Goal: Task Accomplishment & Management: Use online tool/utility

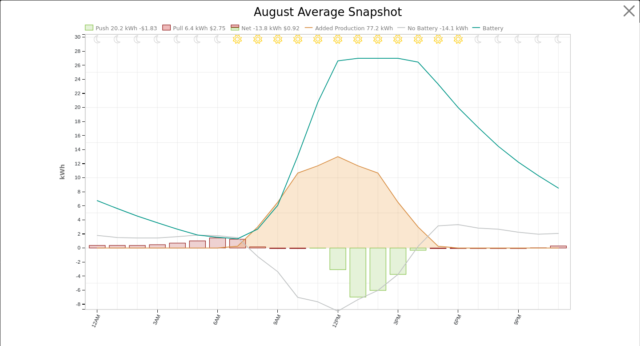
scroll to position [926, 0]
click at [624, 12] on button "button" at bounding box center [629, 11] width 17 height 17
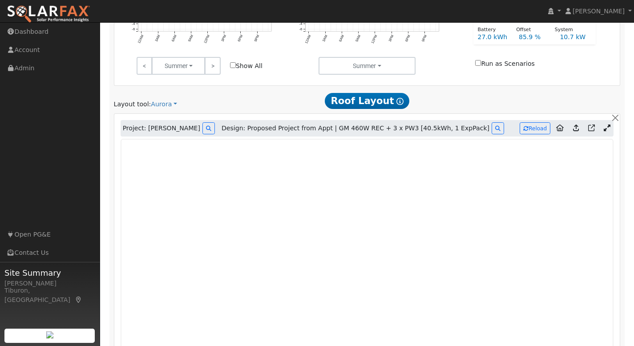
scroll to position [0, 0]
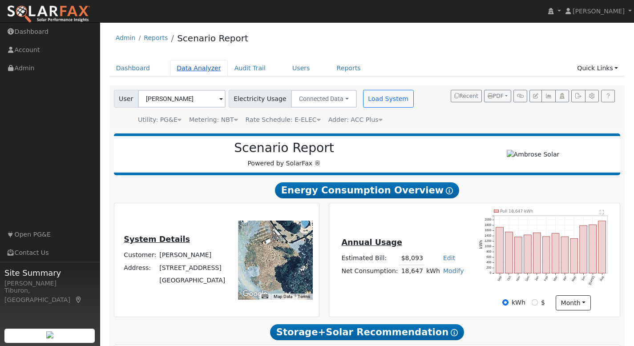
click at [195, 70] on link "Data Analyzer" at bounding box center [199, 68] width 58 height 16
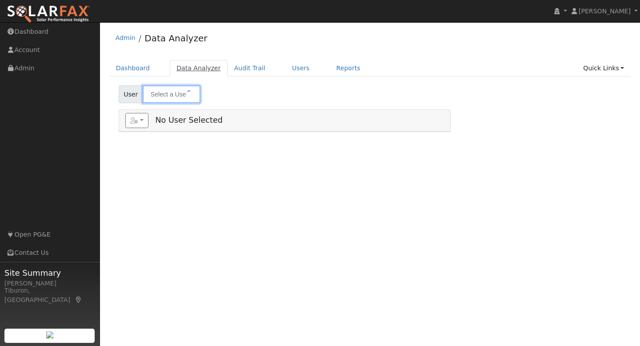
type input "[PERSON_NAME]"
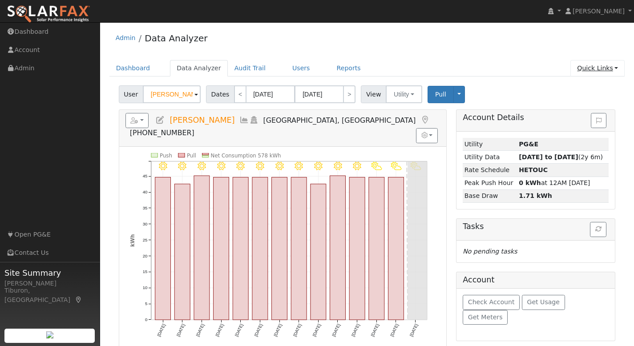
click at [591, 66] on link "Quick Links" at bounding box center [597, 68] width 54 height 16
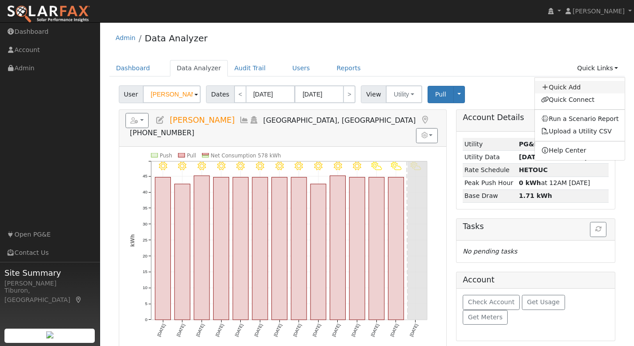
click at [577, 88] on link "Quick Add" at bounding box center [579, 87] width 90 height 12
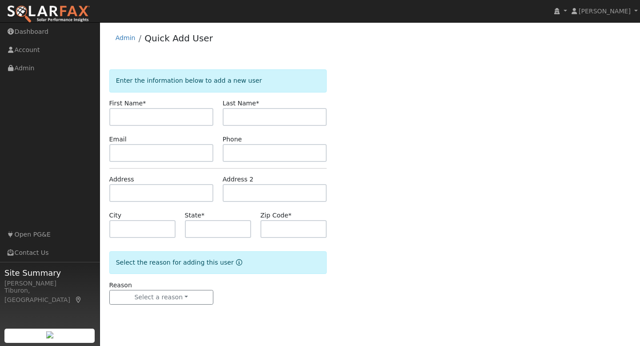
click at [147, 116] on input "text" at bounding box center [161, 117] width 104 height 18
type input "Philip"
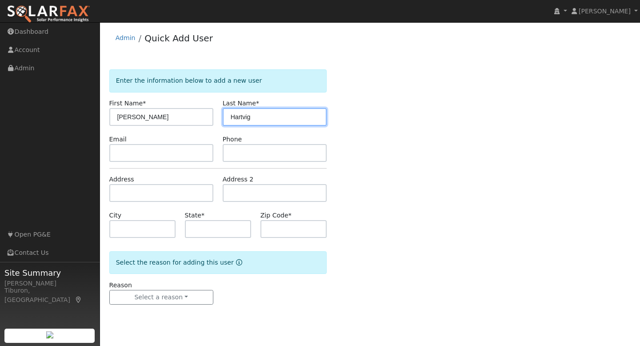
type input "Hartvig"
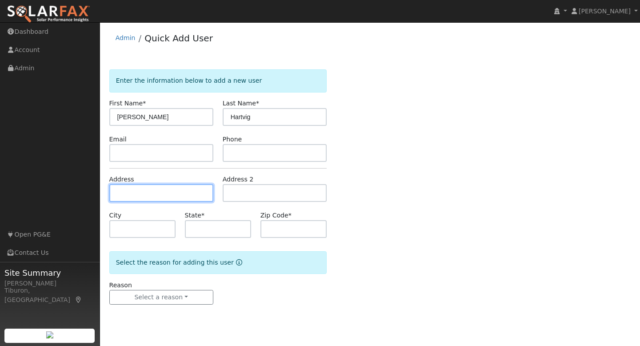
click at [142, 190] on input "text" at bounding box center [161, 193] width 104 height 18
click at [128, 190] on input "text" at bounding box center [161, 193] width 104 height 18
paste input "2650 Buena Tierra Rd, Pollock Pines, CA 95726"
type input "2650 Buena Tierra Road"
type input "Pollock Pines"
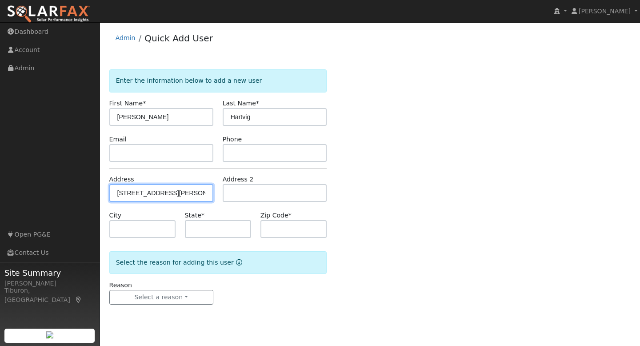
type input "CA"
type input "95726"
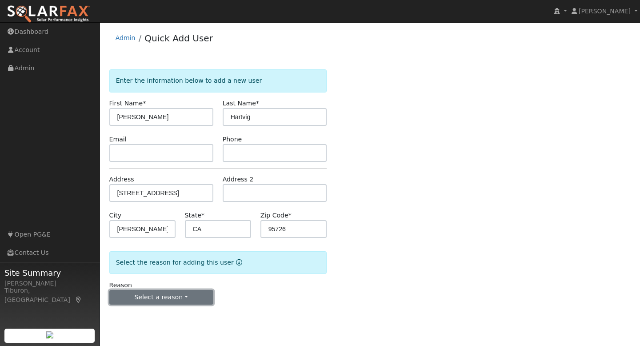
click at [172, 298] on button "Select a reason" at bounding box center [161, 297] width 104 height 15
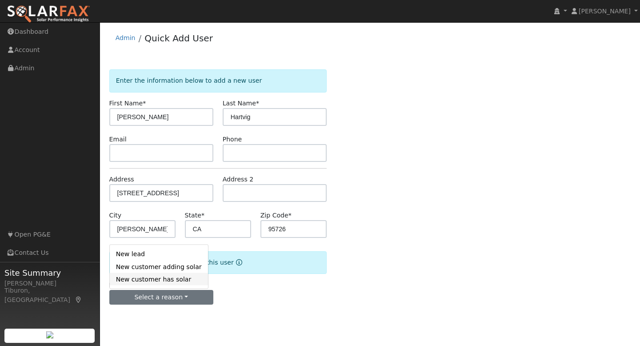
click at [177, 280] on link "New customer has solar" at bounding box center [159, 279] width 98 height 12
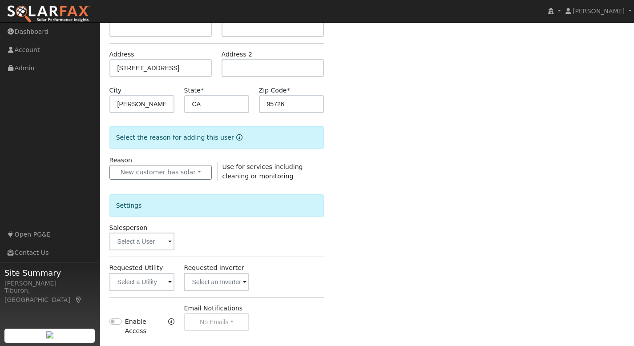
scroll to position [192, 0]
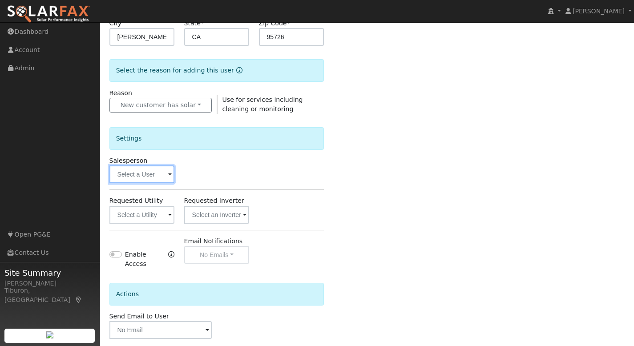
click at [132, 176] on input "text" at bounding box center [141, 174] width 65 height 18
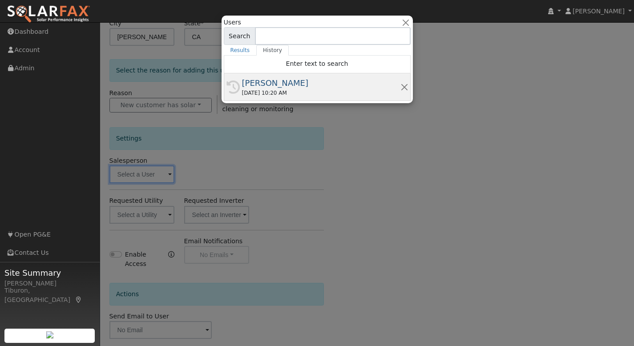
click at [262, 81] on div "[PERSON_NAME]" at bounding box center [321, 83] width 158 height 12
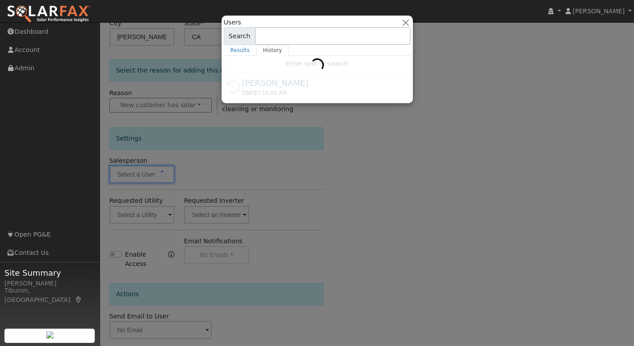
type input "[PERSON_NAME]"
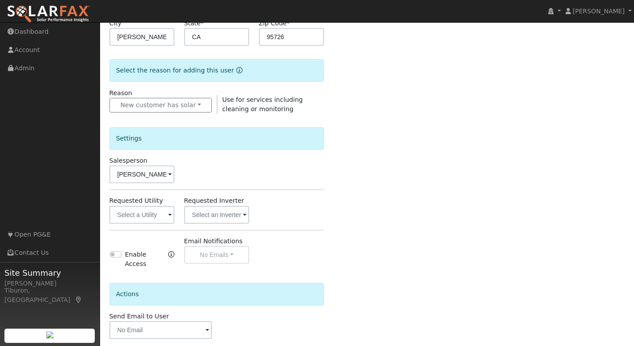
scroll to position [236, 0]
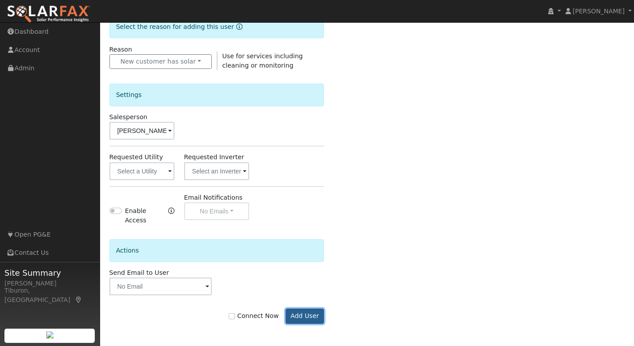
click at [313, 313] on button "Add User" at bounding box center [304, 316] width 39 height 15
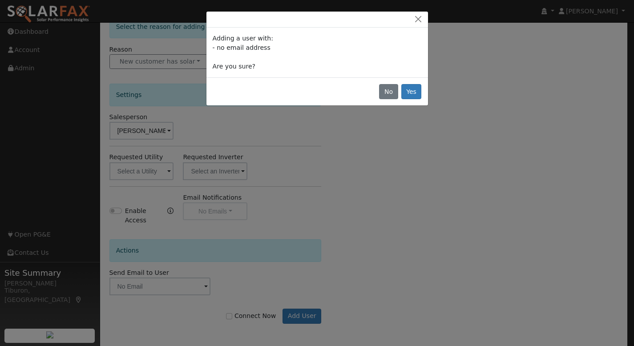
scroll to position [230, 0]
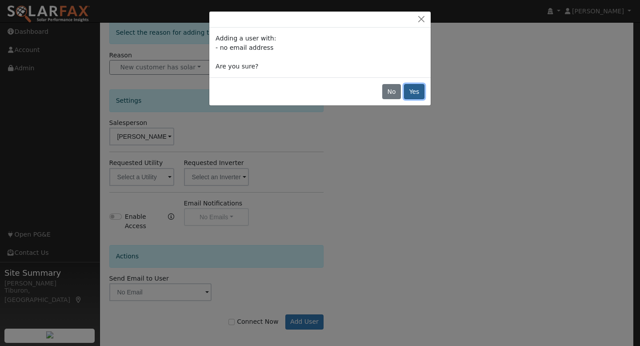
click at [414, 88] on button "Yes" at bounding box center [414, 91] width 20 height 15
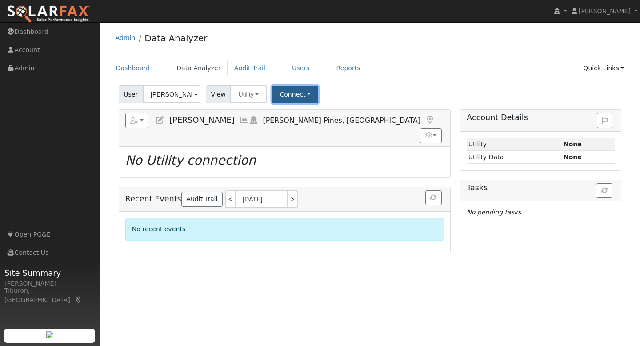
click at [295, 90] on button "Connect" at bounding box center [295, 94] width 46 height 17
click at [304, 113] on link "Select a Provider" at bounding box center [307, 114] width 69 height 12
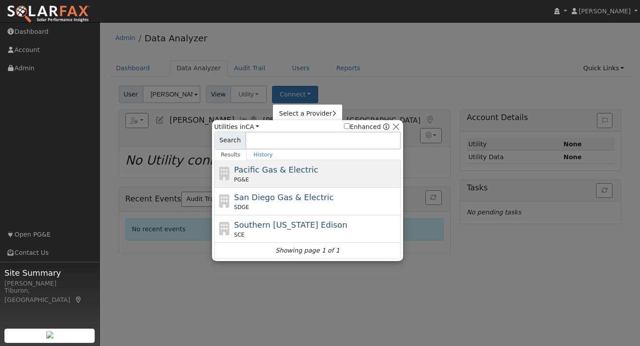
click at [259, 171] on span "Pacific Gas & Electric" at bounding box center [276, 169] width 84 height 9
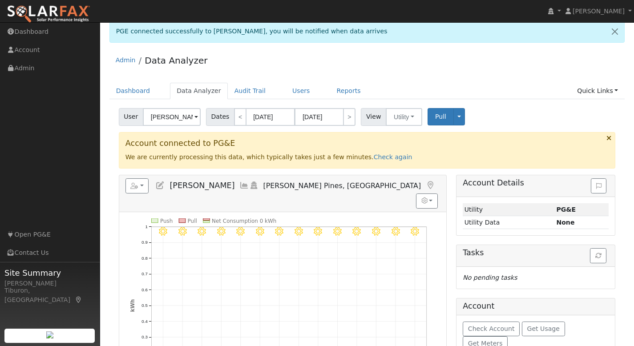
scroll to position [13, 0]
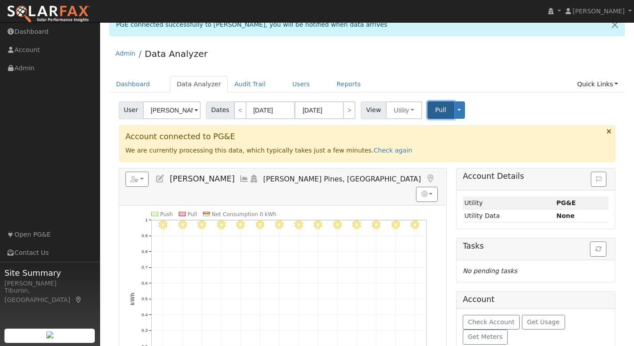
click at [439, 111] on span "Pull" at bounding box center [440, 109] width 11 height 7
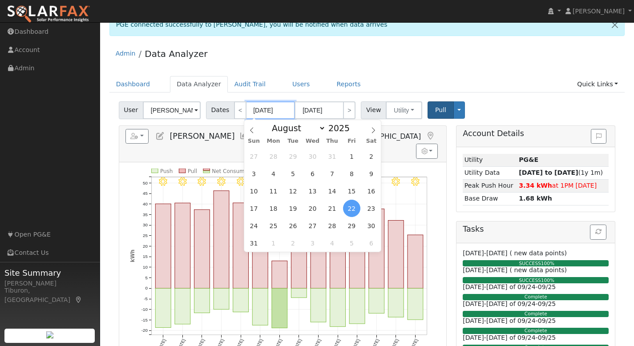
click at [267, 106] on input "[DATE]" at bounding box center [270, 110] width 49 height 18
click at [353, 130] on span at bounding box center [354, 130] width 6 height 5
type input "2024"
click at [255, 245] on span "1" at bounding box center [253, 242] width 17 height 17
type input "[DATE]"
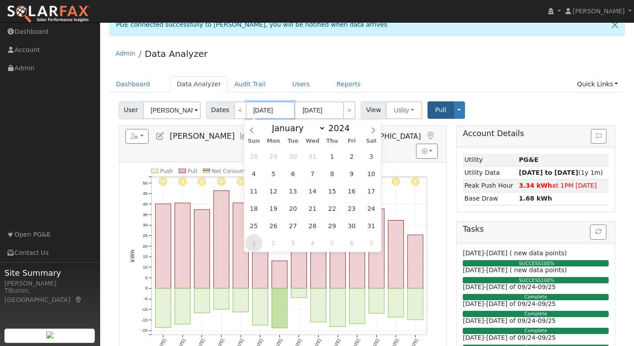
type input "[DATE]"
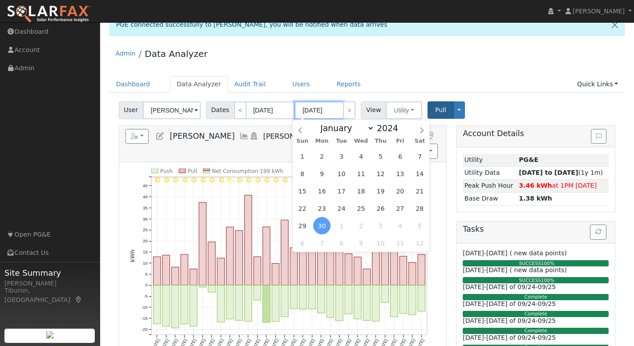
click at [334, 114] on input "[DATE]" at bounding box center [318, 110] width 49 height 18
click at [359, 60] on div "Admin Data Analyzer" at bounding box center [366, 55] width 515 height 27
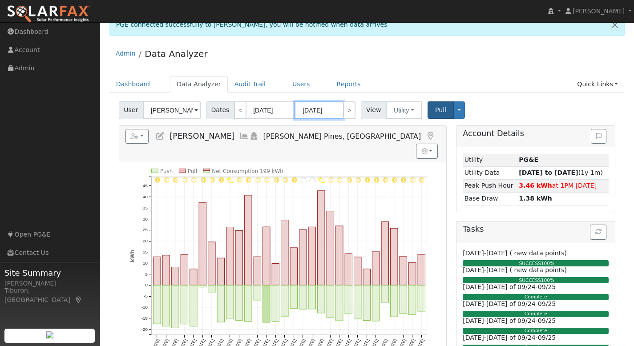
click at [328, 108] on input "[DATE]" at bounding box center [318, 110] width 49 height 18
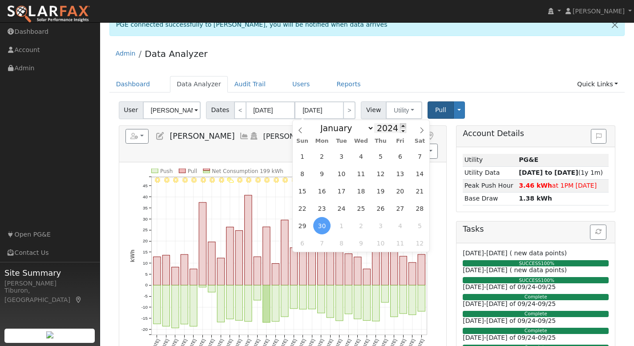
click at [400, 125] on span at bounding box center [403, 125] width 6 height 5
type input "2025"
click at [304, 156] on span "31" at bounding box center [301, 156] width 17 height 17
type input "[DATE]"
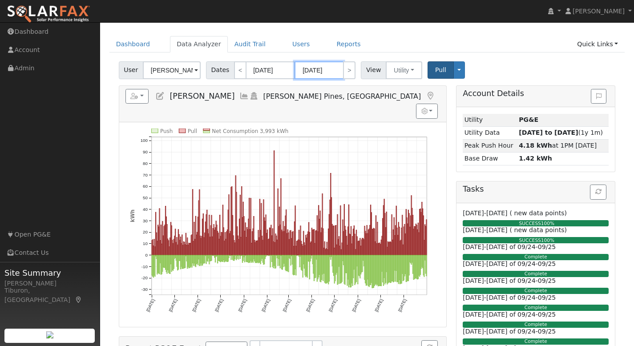
scroll to position [53, 0]
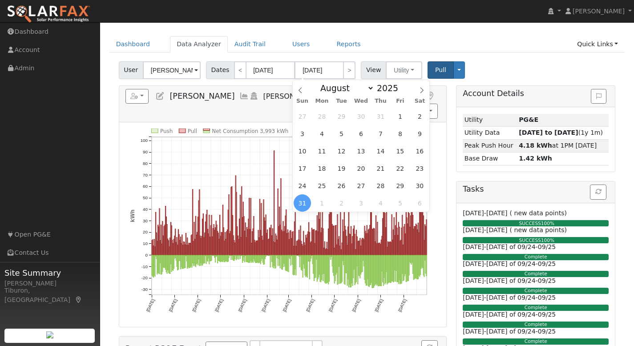
click at [528, 57] on div "Dashboard Data Analyzer Audit Trail Users Reports Quick Links Quick Add Quick C…" at bounding box center [366, 48] width 515 height 25
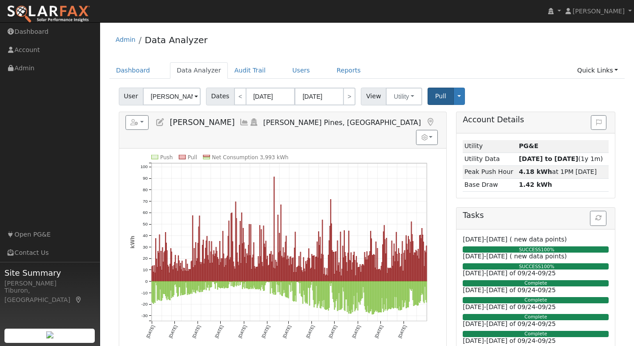
scroll to position [0, 0]
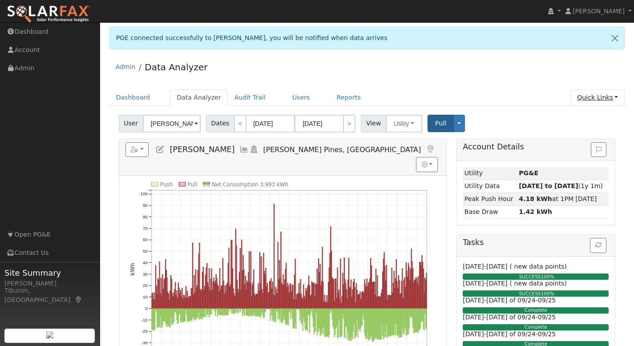
click at [592, 98] on link "Quick Links" at bounding box center [597, 97] width 54 height 16
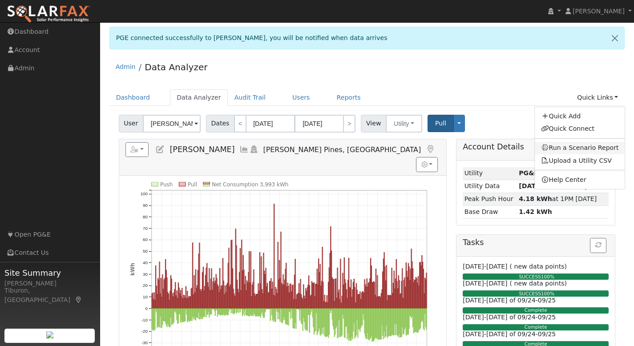
click at [577, 146] on link "Run a Scenario Report" at bounding box center [579, 148] width 90 height 12
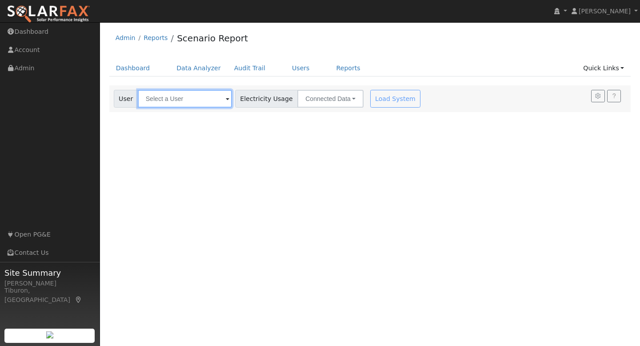
click at [188, 95] on input "text" at bounding box center [185, 99] width 94 height 18
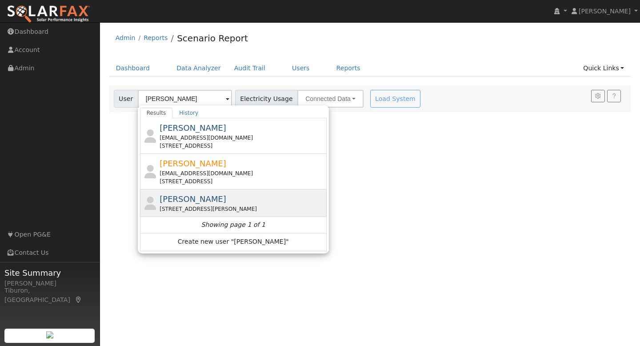
click at [249, 206] on div "[STREET_ADDRESS][PERSON_NAME]" at bounding box center [242, 209] width 165 height 8
type input "[PERSON_NAME]"
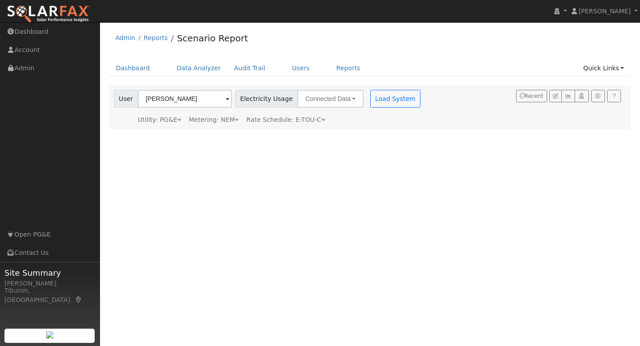
click at [226, 119] on div "Metering: NEM" at bounding box center [214, 119] width 50 height 9
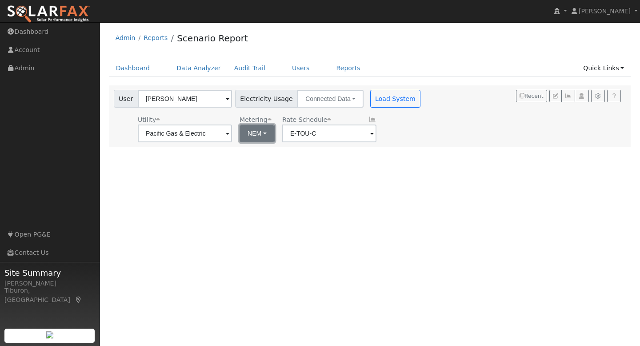
click at [252, 132] on button "NEM" at bounding box center [257, 133] width 35 height 18
click at [261, 172] on ul "NEM NBT" at bounding box center [262, 159] width 63 height 32
click at [240, 135] on button "NEM" at bounding box center [257, 133] width 35 height 18
click at [256, 164] on link "NBT" at bounding box center [263, 166] width 62 height 12
type input "E-ELEC"
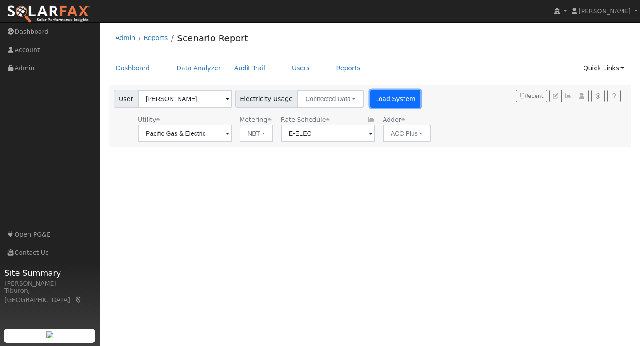
click at [377, 96] on button "Load System" at bounding box center [395, 99] width 51 height 18
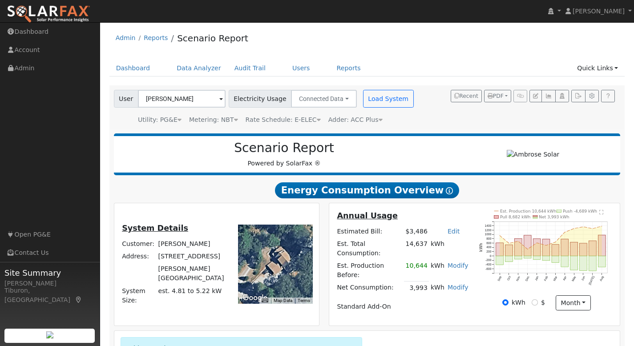
click at [455, 217] on h5 "Annual Usage" at bounding box center [402, 215] width 131 height 9
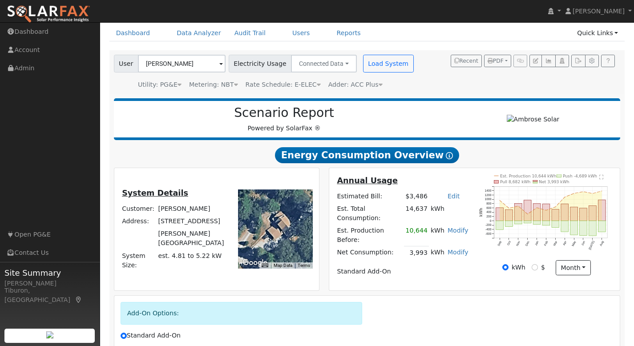
scroll to position [37, 0]
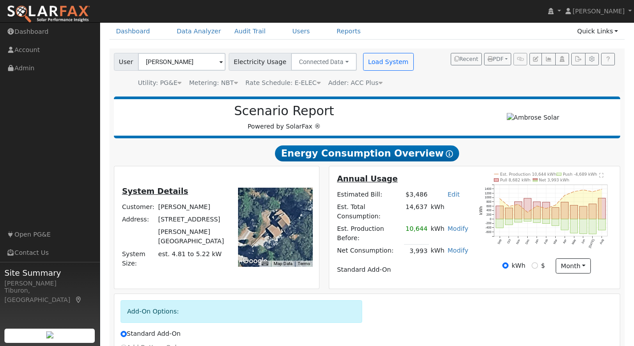
drag, startPoint x: 452, startPoint y: 209, endPoint x: 406, endPoint y: 209, distance: 46.2
click at [406, 209] on tr "Est. Total Consumption: 14,637 kWh" at bounding box center [402, 212] width 134 height 22
click at [429, 213] on td "14,637" at bounding box center [416, 212] width 25 height 22
drag, startPoint x: 428, startPoint y: 207, endPoint x: 408, endPoint y: 207, distance: 20.5
click at [408, 207] on td "14,637" at bounding box center [416, 212] width 25 height 22
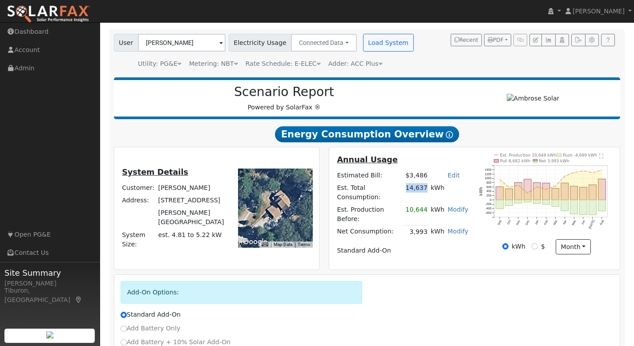
scroll to position [59, 0]
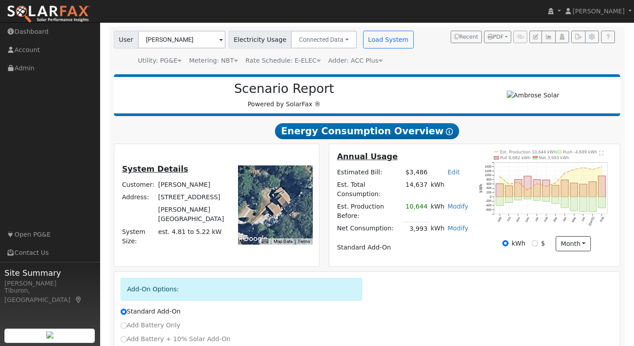
click at [415, 244] on td "Standard Add-On" at bounding box center [402, 247] width 134 height 12
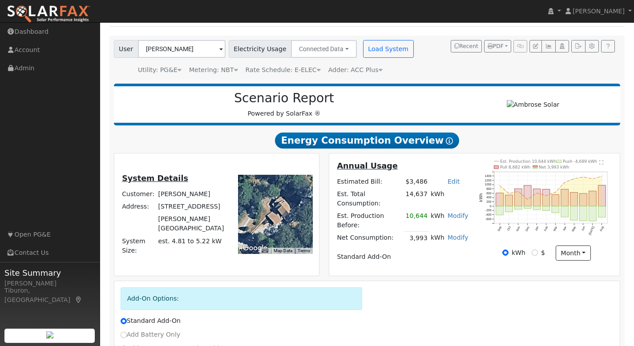
scroll to position [49, 0]
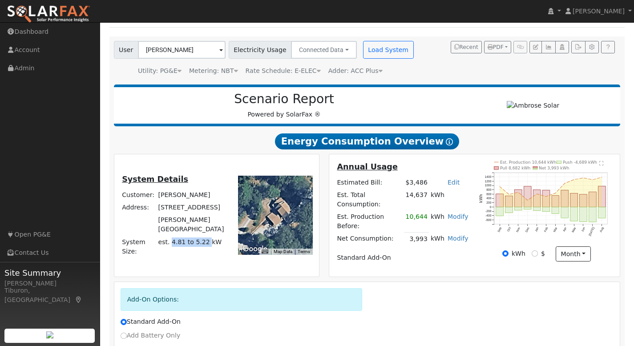
drag, startPoint x: 175, startPoint y: 241, endPoint x: 211, endPoint y: 241, distance: 36.0
click at [211, 241] on span "est. 4.81 to 5.22 kW" at bounding box center [190, 241] width 64 height 7
click at [219, 243] on span "est. 4.81 to 5.22 kW" at bounding box center [190, 241] width 64 height 7
drag, startPoint x: 174, startPoint y: 241, endPoint x: 210, endPoint y: 242, distance: 35.6
click at [210, 242] on span "est. 4.81 to 5.22 kW" at bounding box center [190, 241] width 64 height 7
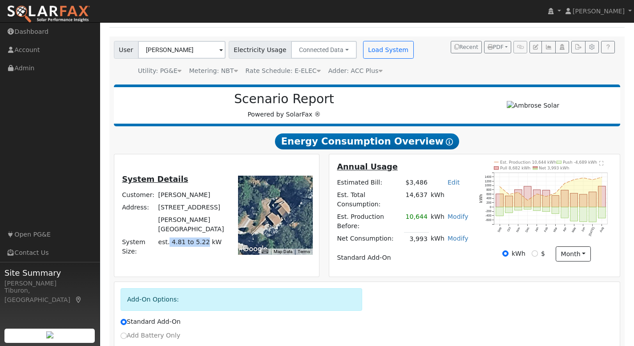
click at [204, 241] on span "est. 4.81 to 5.22 kW" at bounding box center [190, 241] width 64 height 7
click at [194, 241] on span "est. 4.81 to 5.22 kW" at bounding box center [190, 241] width 64 height 7
click at [186, 241] on span "est. 4.81 to 5.22 kW" at bounding box center [190, 241] width 64 height 7
click at [459, 215] on link "Modify" at bounding box center [457, 216] width 21 height 7
type input "10644"
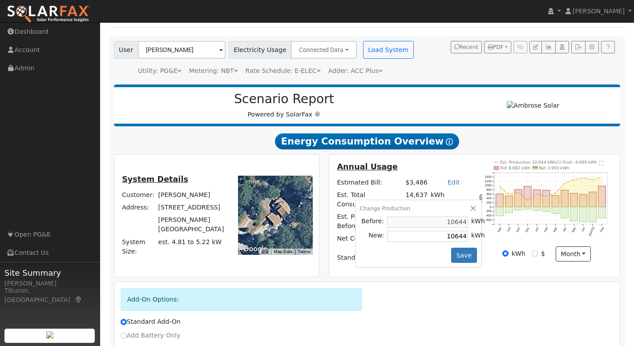
click at [215, 243] on span "est. 4.81 to 5.22 kW" at bounding box center [190, 241] width 64 height 7
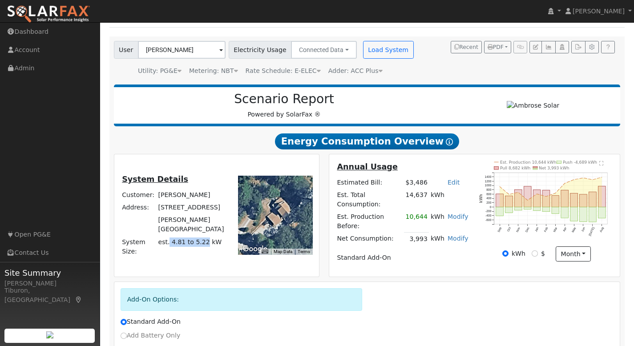
drag, startPoint x: 210, startPoint y: 241, endPoint x: 174, endPoint y: 241, distance: 35.6
click at [174, 241] on span "est. 4.81 to 5.22 kW" at bounding box center [190, 241] width 64 height 7
drag, startPoint x: 447, startPoint y: 195, endPoint x: 437, endPoint y: 196, distance: 10.2
click at [437, 196] on td "kWh" at bounding box center [449, 200] width 41 height 22
click at [434, 197] on td "kWh" at bounding box center [449, 200] width 41 height 22
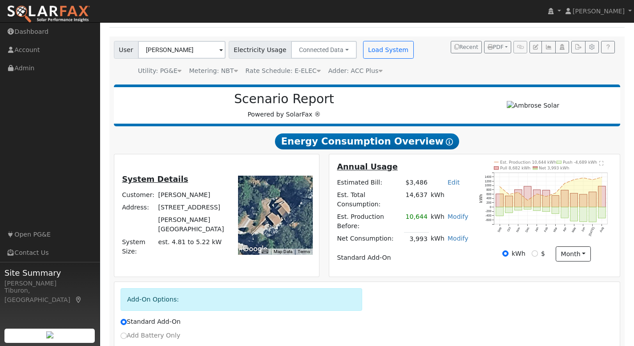
drag, startPoint x: 447, startPoint y: 195, endPoint x: 431, endPoint y: 195, distance: 15.6
click at [431, 195] on td "kWh" at bounding box center [449, 200] width 41 height 22
click at [447, 198] on td "kWh" at bounding box center [449, 200] width 41 height 22
drag, startPoint x: 445, startPoint y: 195, endPoint x: 430, endPoint y: 194, distance: 15.6
click at [430, 194] on tr "Est. Total Consumption: 14,637 kWh" at bounding box center [402, 200] width 134 height 22
